Goal: Task Accomplishment & Management: Complete application form

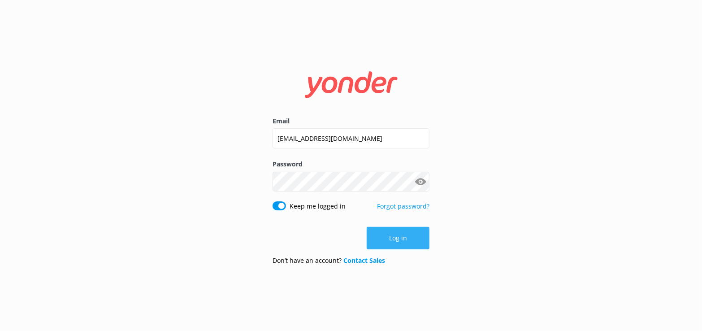
click at [384, 237] on button "Log in" at bounding box center [398, 238] width 63 height 22
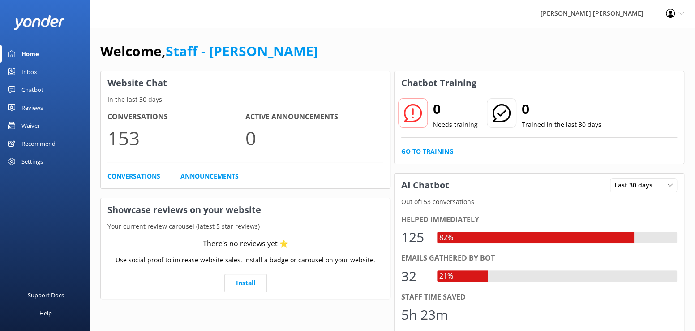
click at [37, 127] on div "Waiver" at bounding box center [31, 125] width 18 height 18
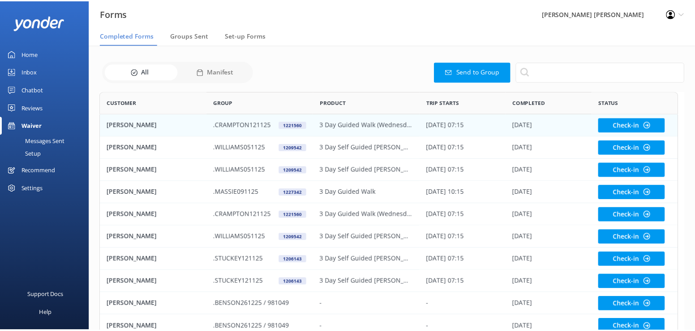
scroll to position [240, 578]
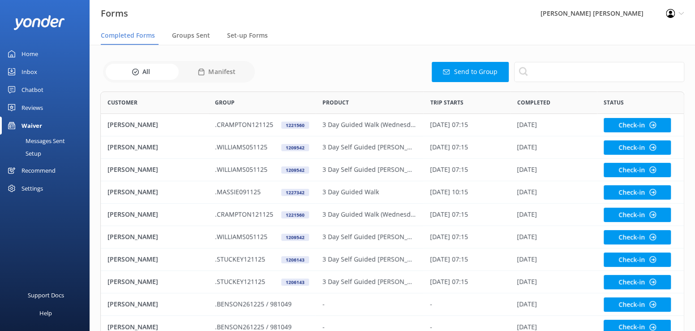
click at [461, 72] on button "Send to Group" at bounding box center [470, 72] width 77 height 20
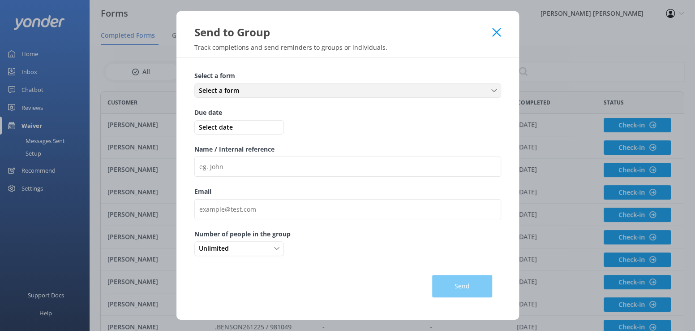
click at [496, 91] on icon at bounding box center [494, 90] width 5 height 5
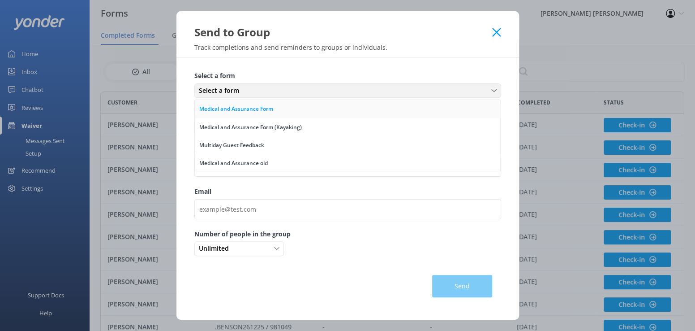
click at [262, 110] on div "Medical and Assurance Form" at bounding box center [236, 108] width 74 height 9
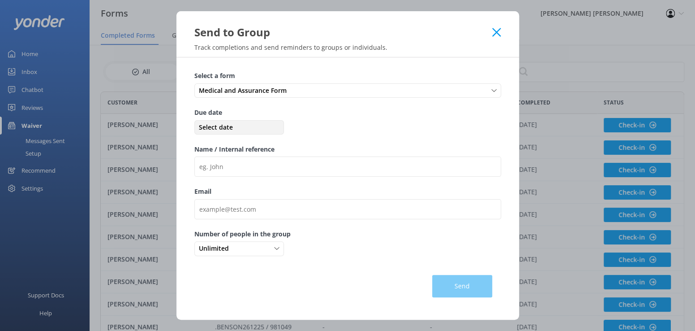
click at [202, 126] on span "Select date" at bounding box center [239, 127] width 85 height 10
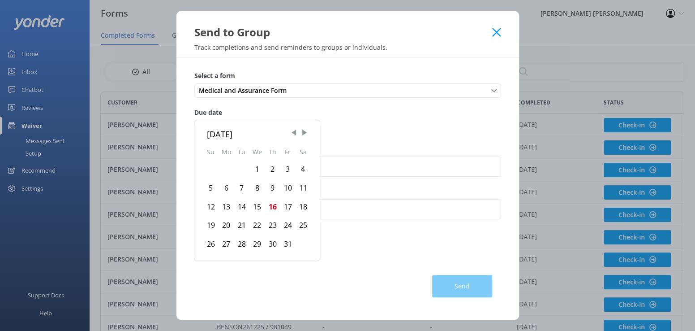
click at [226, 225] on div "20" at bounding box center [227, 225] width 16 height 19
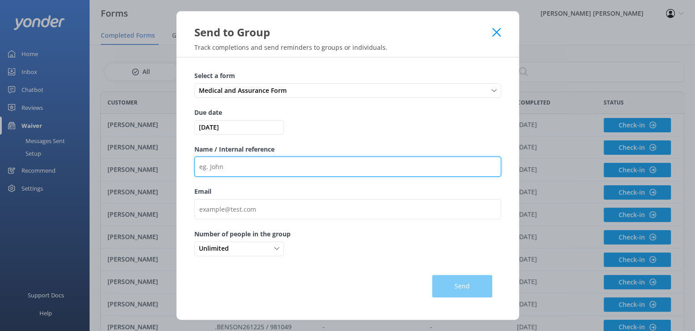
click at [199, 168] on input "Name / Internal reference" at bounding box center [347, 166] width 307 height 20
click at [243, 168] on input ".VON [PERSON_NAME]" at bounding box center [347, 166] width 307 height 20
type input ".VON DER GATHEN/982409"
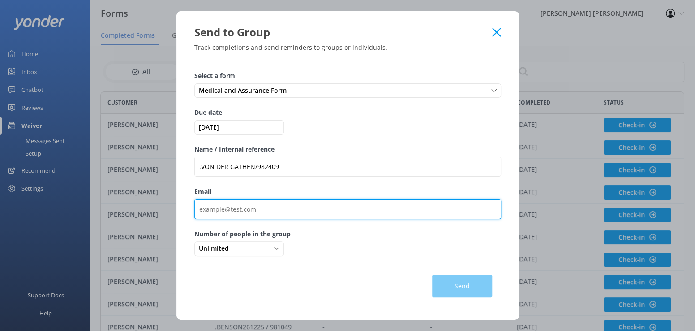
click at [213, 210] on input "Email" at bounding box center [347, 209] width 307 height 20
click at [210, 211] on input "Email" at bounding box center [347, 209] width 307 height 20
paste input "[EMAIL_ADDRESS][DOMAIN_NAME]"
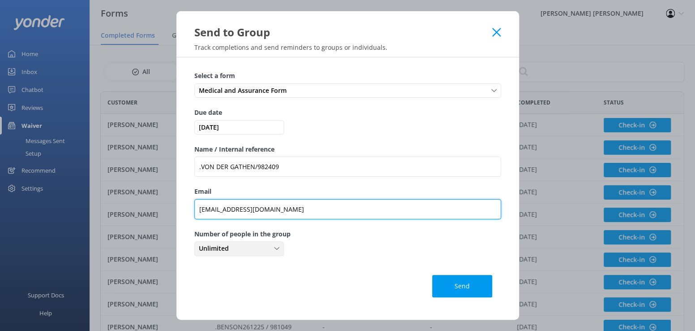
type input "[EMAIL_ADDRESS][DOMAIN_NAME]"
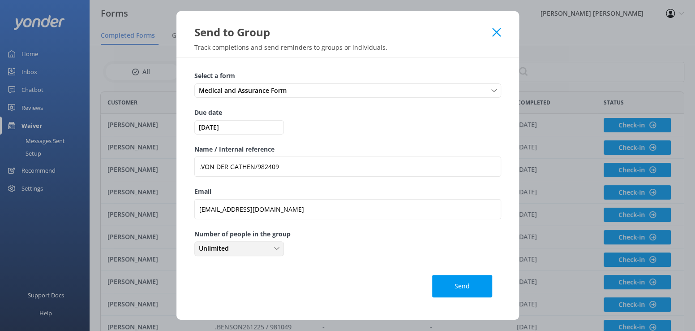
click at [279, 249] on icon at bounding box center [276, 248] width 5 height 5
click at [218, 282] on link "1" at bounding box center [239, 285] width 88 height 18
click at [458, 283] on button "Send" at bounding box center [462, 286] width 60 height 22
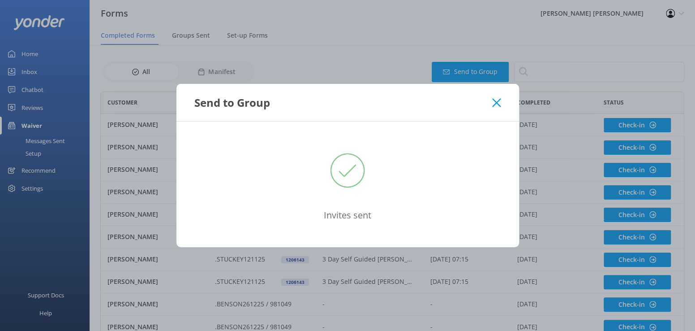
click at [497, 102] on use at bounding box center [496, 102] width 9 height 9
